Goal: Find specific page/section

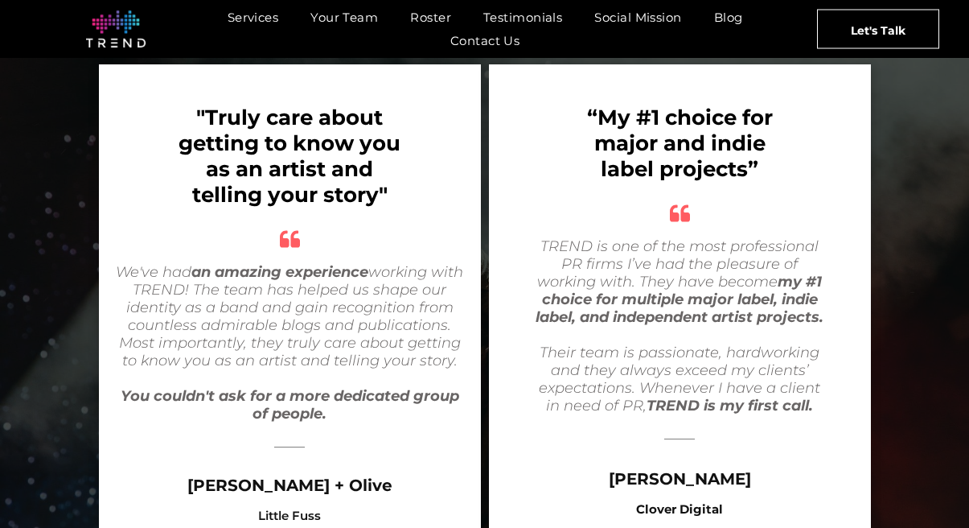
scroll to position [3037, 0]
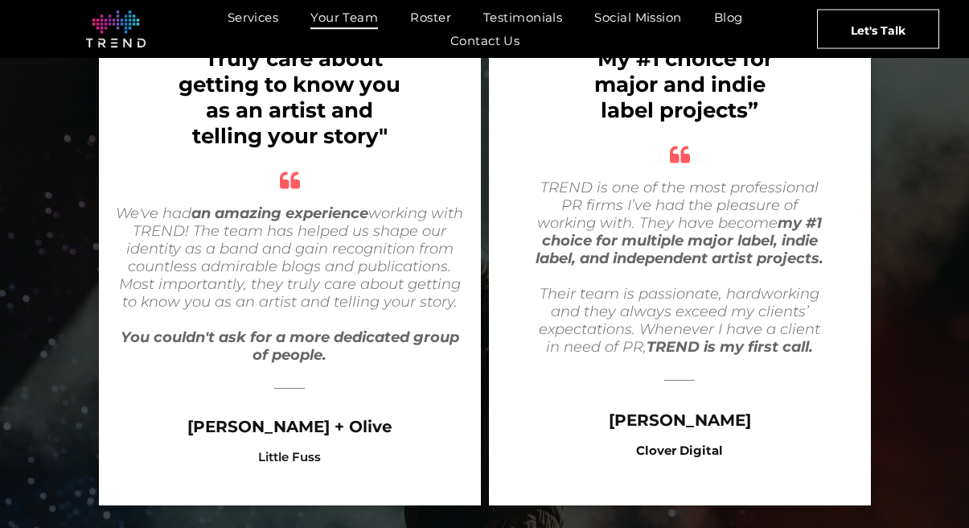
click at [356, 16] on span "Your Team" at bounding box center [344, 17] width 68 height 23
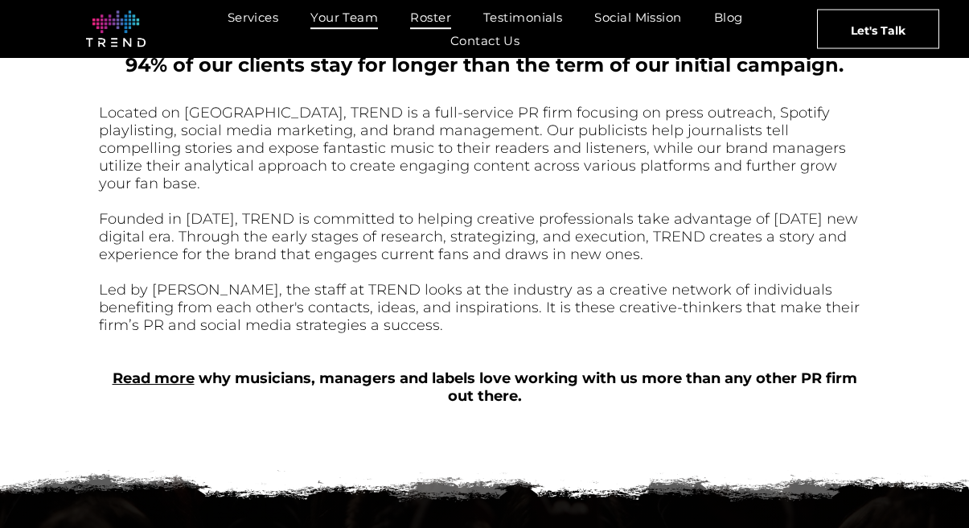
click at [428, 17] on span "Roster" at bounding box center [430, 17] width 41 height 23
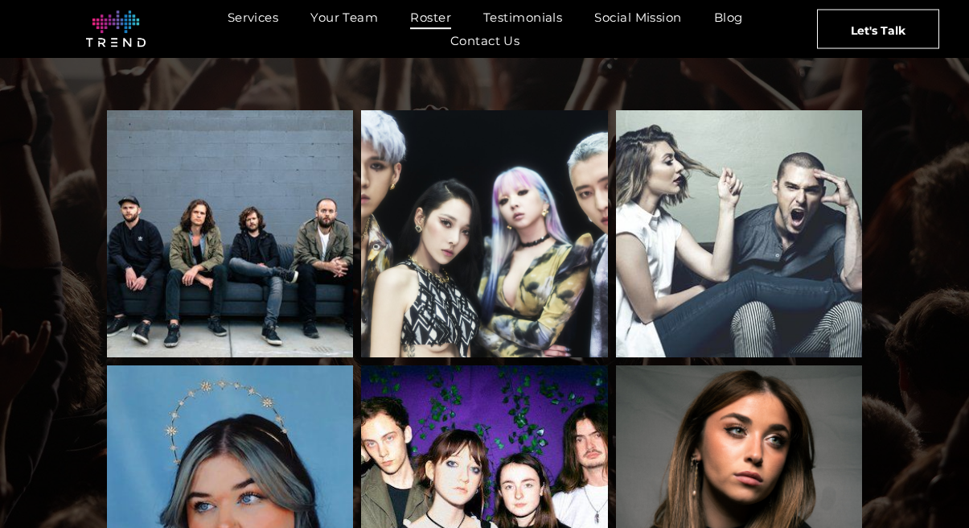
scroll to position [348, 0]
